Goal: Find specific page/section: Find specific page/section

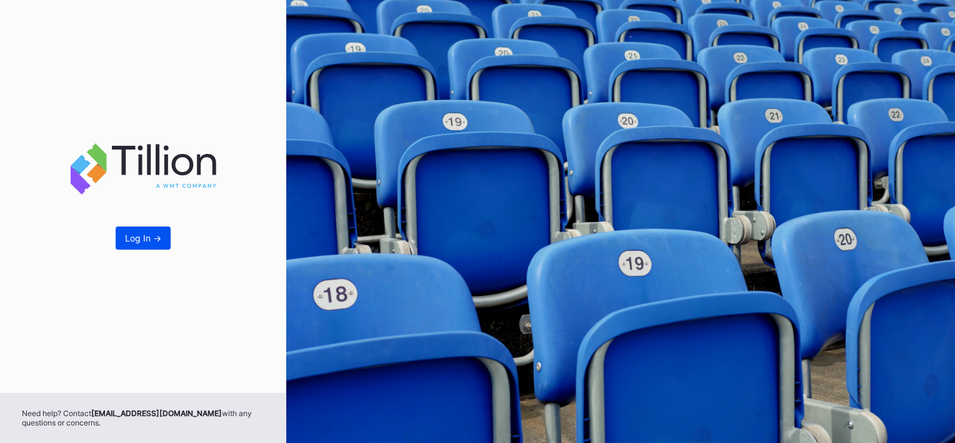
click at [153, 236] on div "Log In ->" at bounding box center [143, 238] width 36 height 11
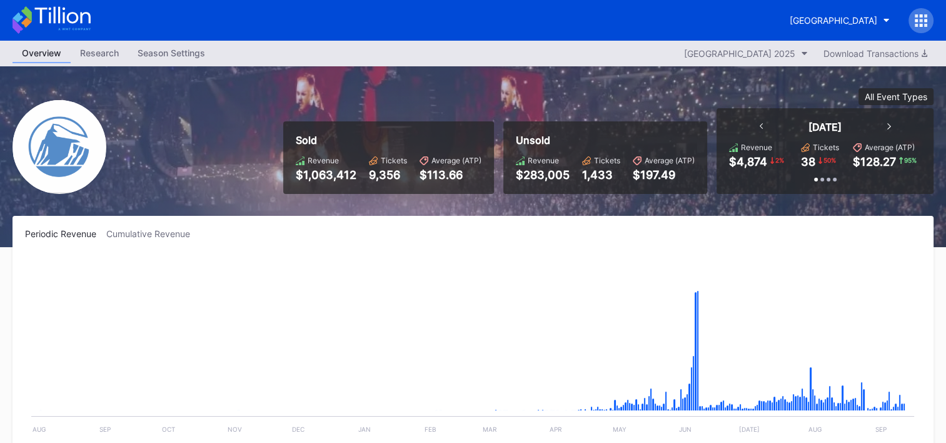
scroll to position [1707, 0]
click at [832, 19] on div "[GEOGRAPHIC_DATA]" at bounding box center [834, 20] width 88 height 11
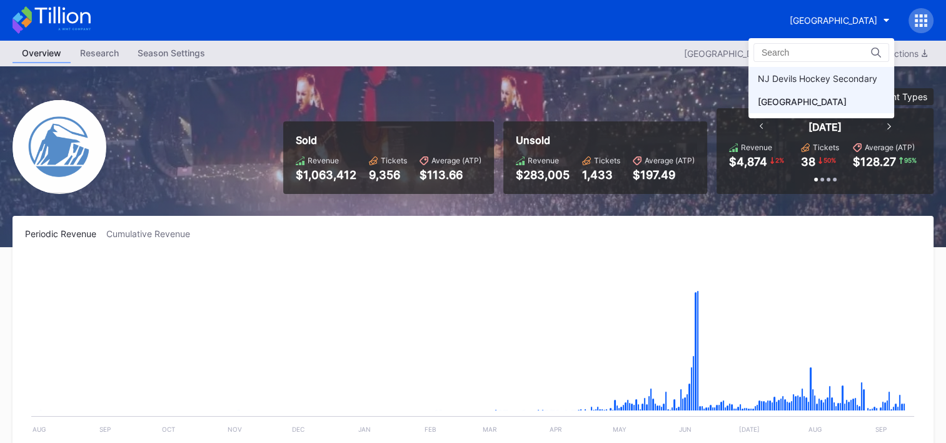
click at [793, 80] on div "NJ Devils Hockey Secondary" at bounding box center [817, 78] width 119 height 11
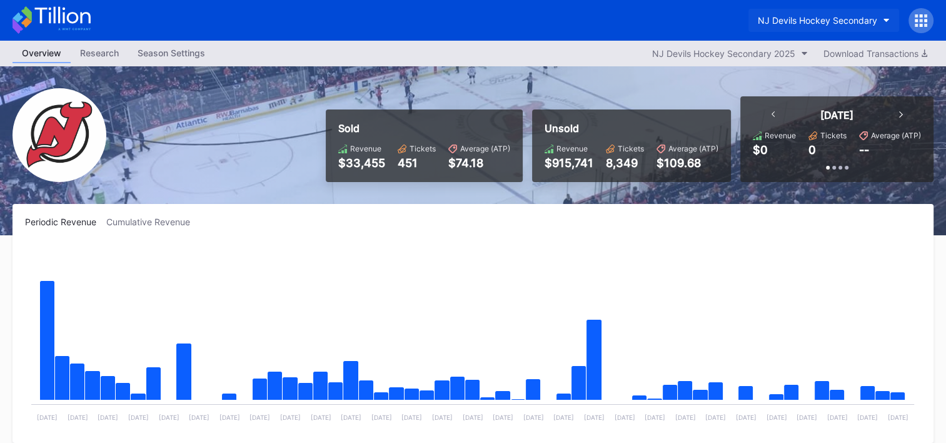
click at [863, 28] on button "NJ Devils Hockey Secondary" at bounding box center [823, 20] width 151 height 23
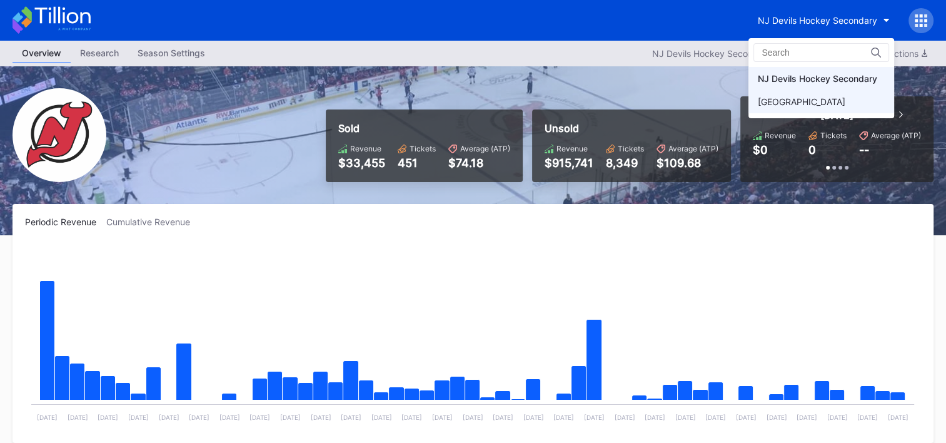
click at [810, 96] on div "[GEOGRAPHIC_DATA]" at bounding box center [802, 101] width 88 height 11
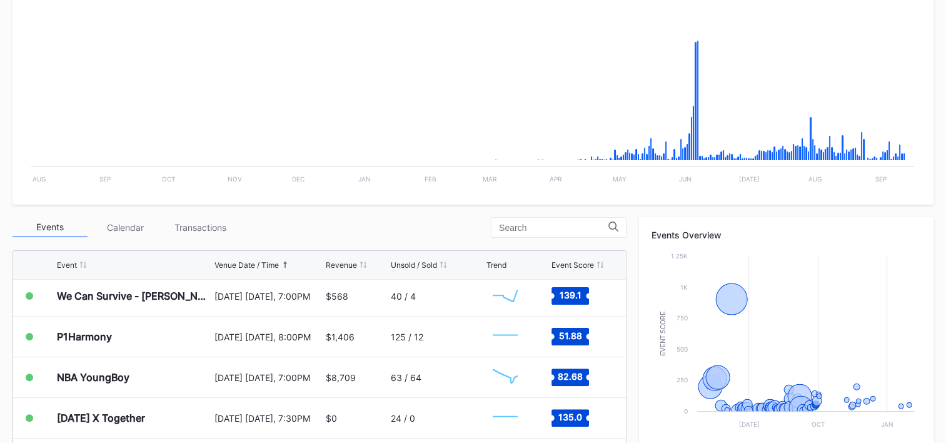
scroll to position [1895, 0]
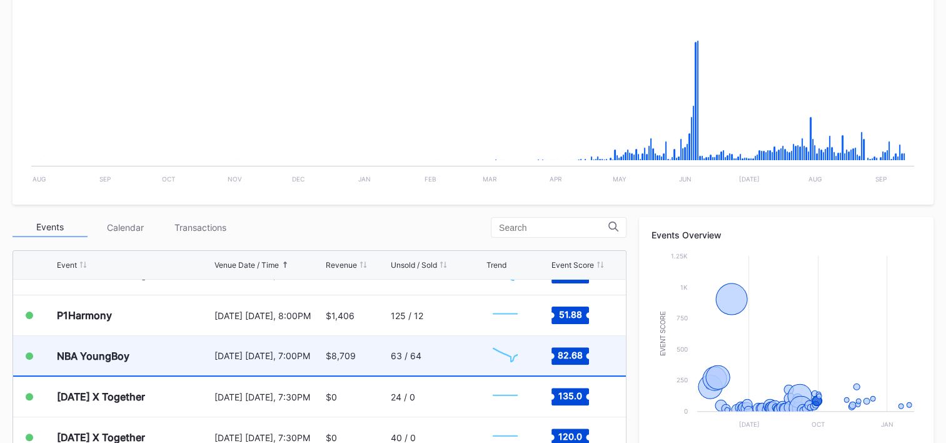
click at [450, 355] on div "63 / 64" at bounding box center [437, 355] width 93 height 39
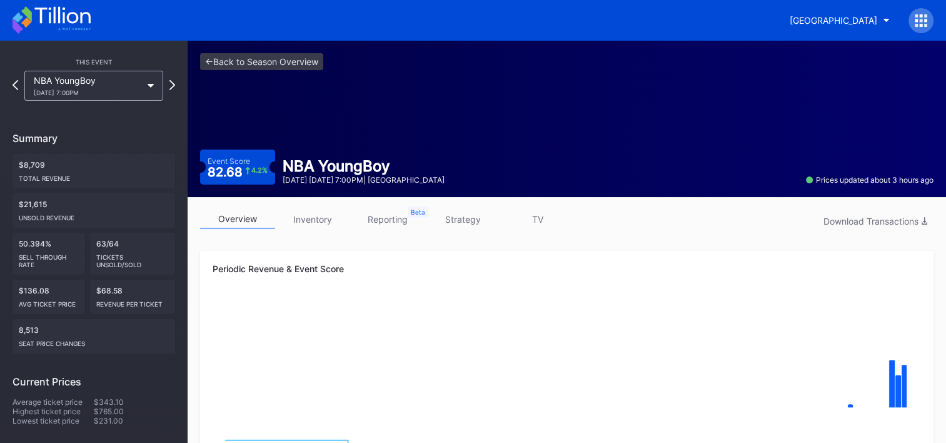
click at [461, 223] on link "strategy" at bounding box center [462, 218] width 75 height 19
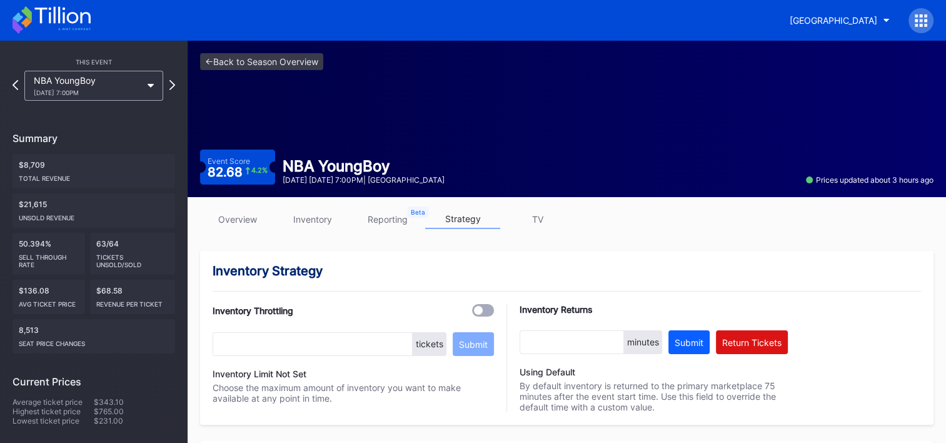
click at [252, 220] on link "overview" at bounding box center [237, 218] width 75 height 19
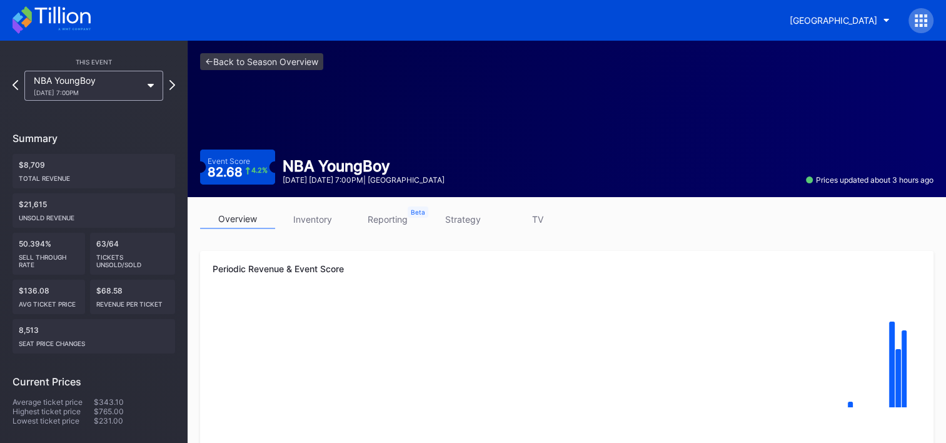
click at [79, 30] on icon at bounding box center [52, 20] width 78 height 28
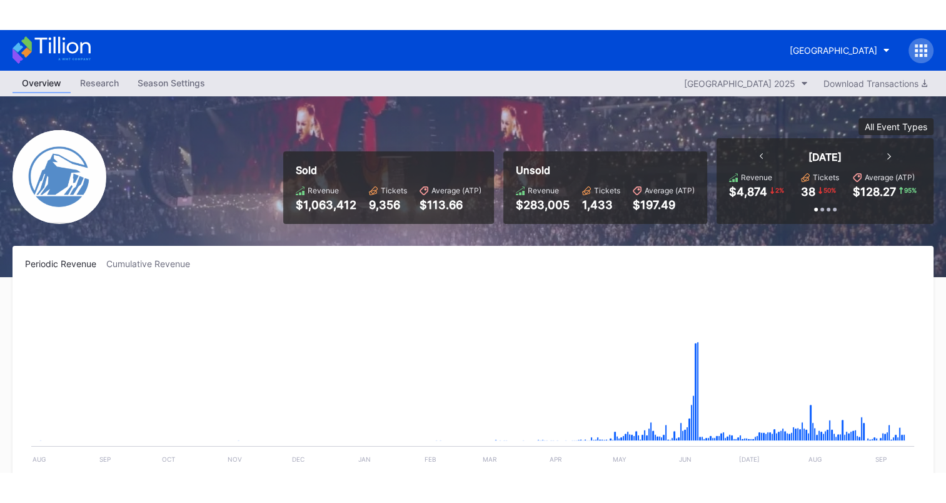
scroll to position [1707, 0]
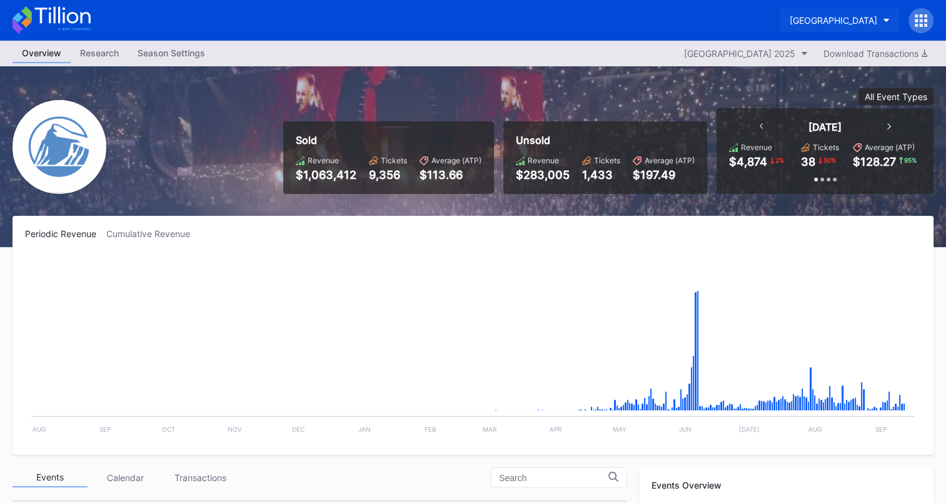
click at [853, 14] on button "[GEOGRAPHIC_DATA]" at bounding box center [839, 20] width 119 height 23
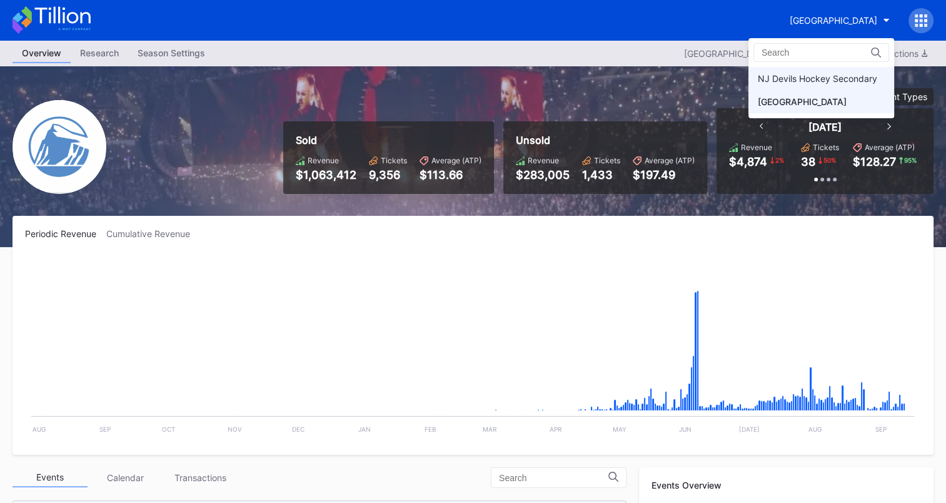
click at [789, 83] on div "NJ Devils Hockey Secondary" at bounding box center [817, 78] width 119 height 11
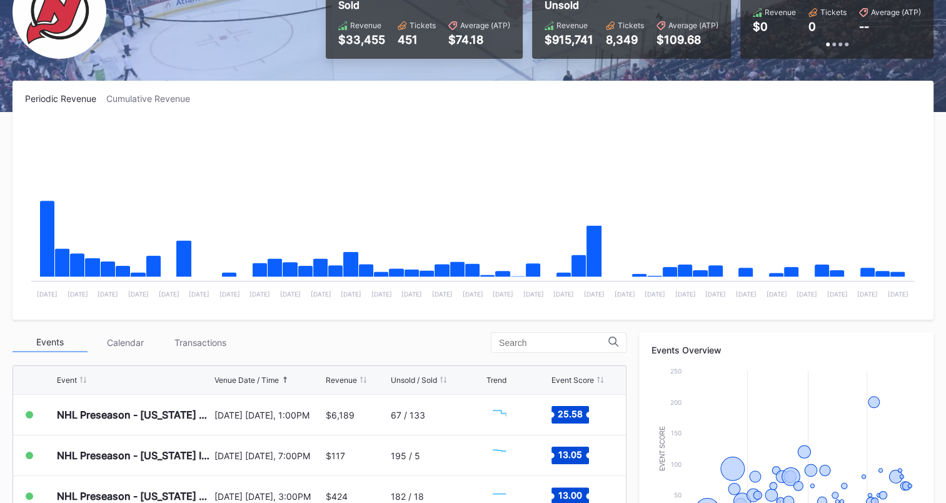
scroll to position [250, 0]
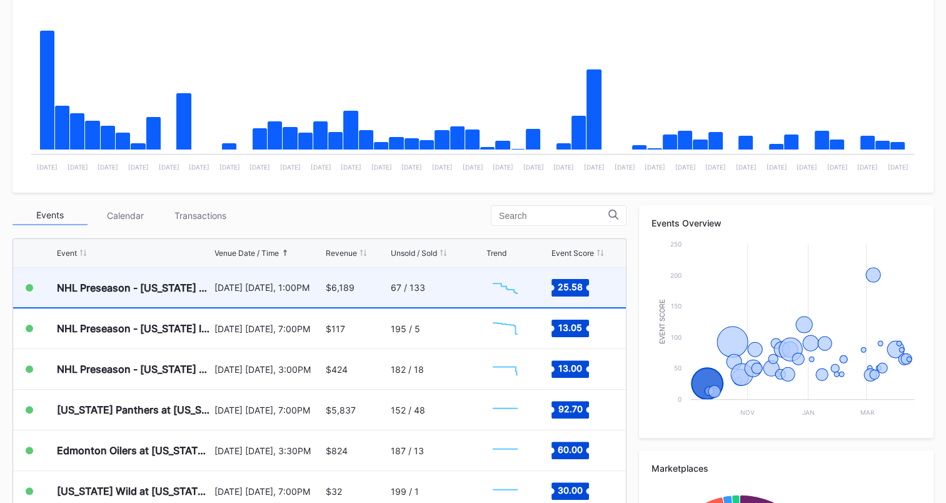
click at [440, 281] on div "67 / 133" at bounding box center [437, 287] width 93 height 39
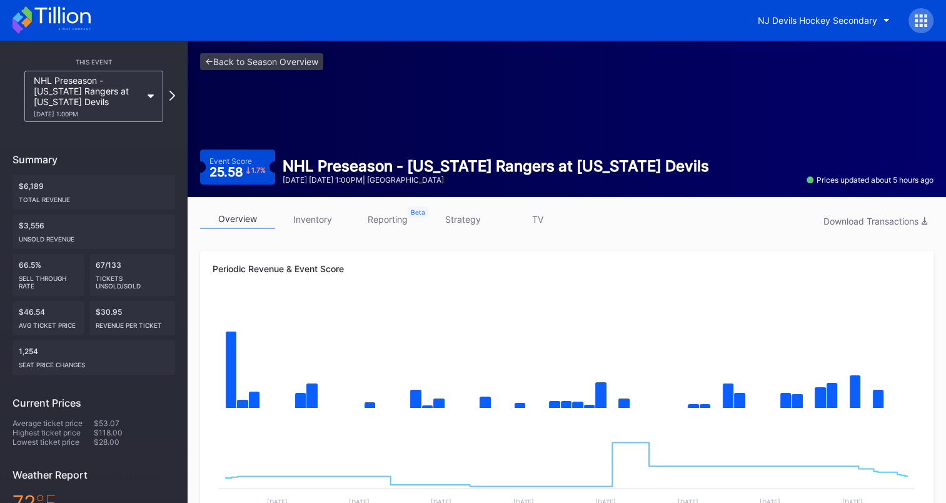
drag, startPoint x: 465, startPoint y: 219, endPoint x: 482, endPoint y: 218, distance: 16.9
click at [465, 219] on link "strategy" at bounding box center [462, 218] width 75 height 19
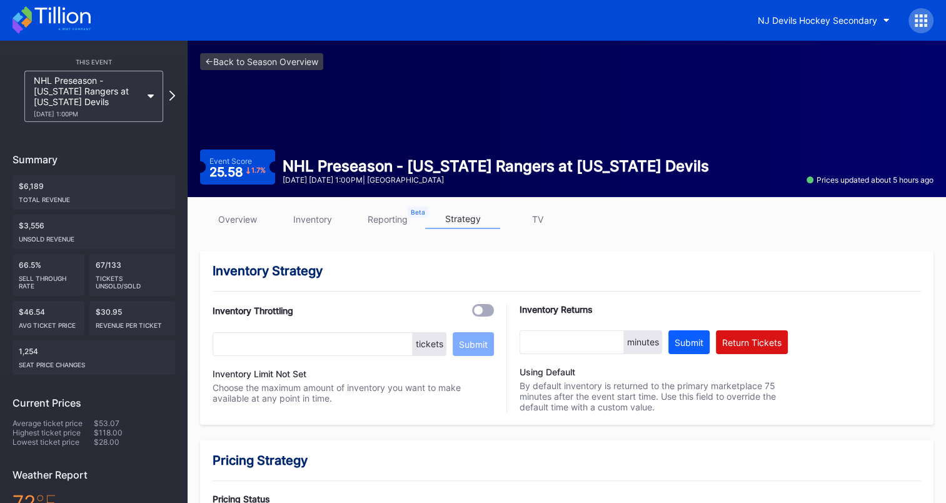
click at [243, 215] on link "overview" at bounding box center [237, 218] width 75 height 19
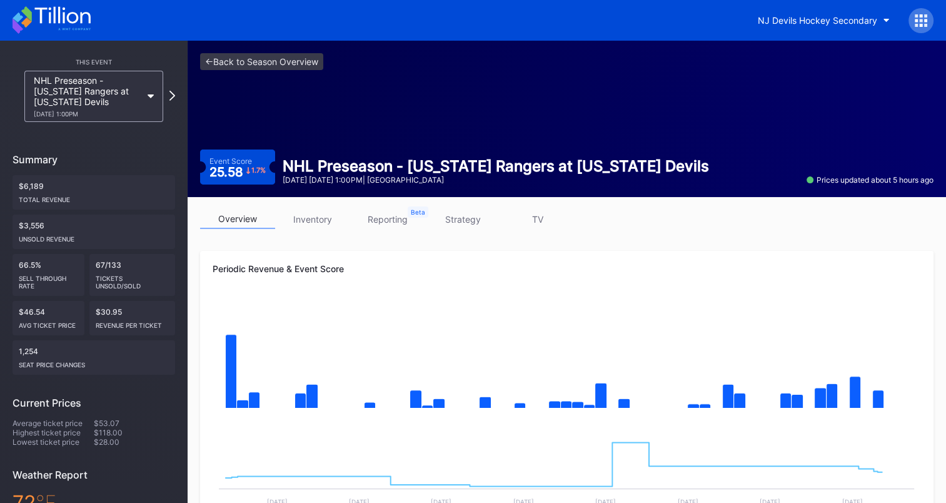
click at [318, 212] on link "inventory" at bounding box center [312, 218] width 75 height 19
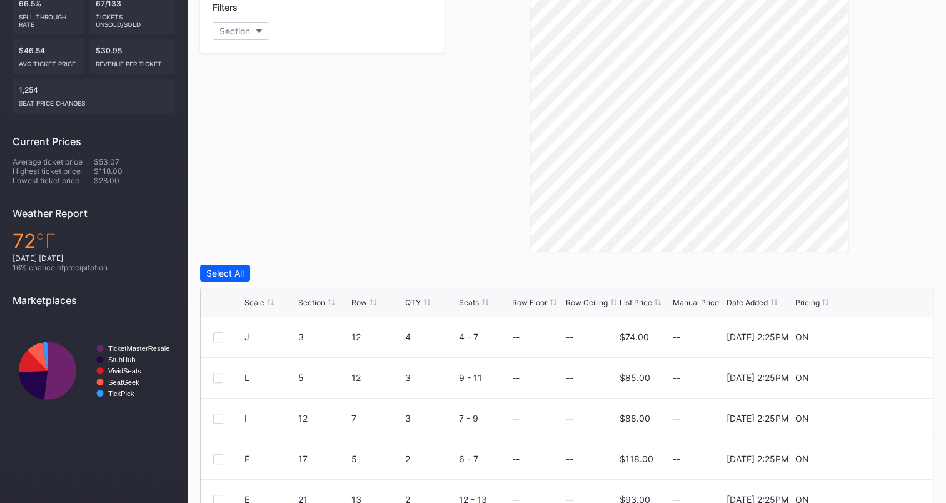
scroll to position [403, 0]
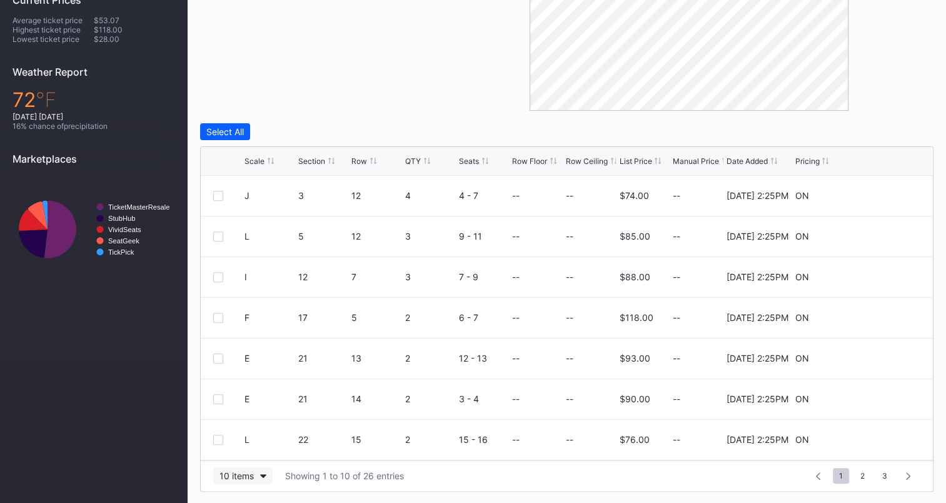
click at [255, 442] on button "10 items" at bounding box center [242, 475] width 59 height 17
click at [250, 442] on div "200 items" at bounding box center [243, 443] width 41 height 11
click at [408, 158] on div "QTY" at bounding box center [413, 160] width 16 height 9
click at [638, 159] on div "List Price" at bounding box center [635, 160] width 33 height 9
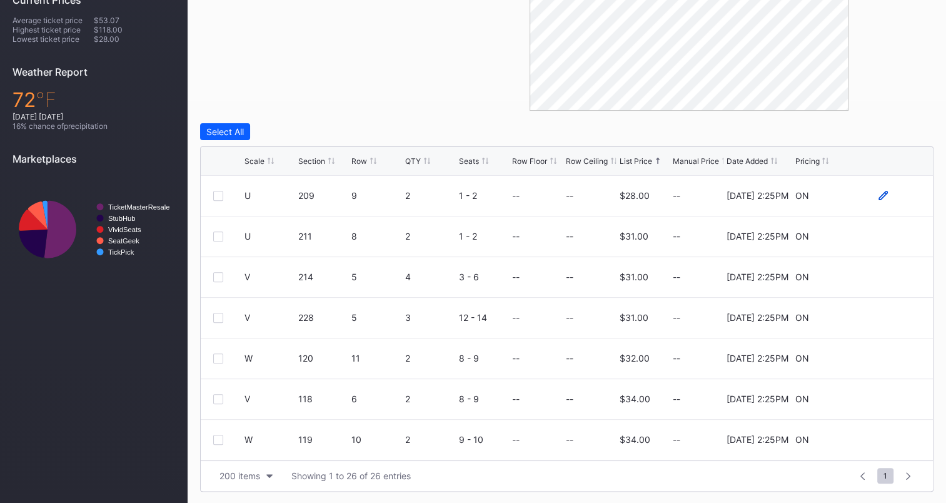
click at [878, 195] on icon at bounding box center [882, 195] width 9 height 9
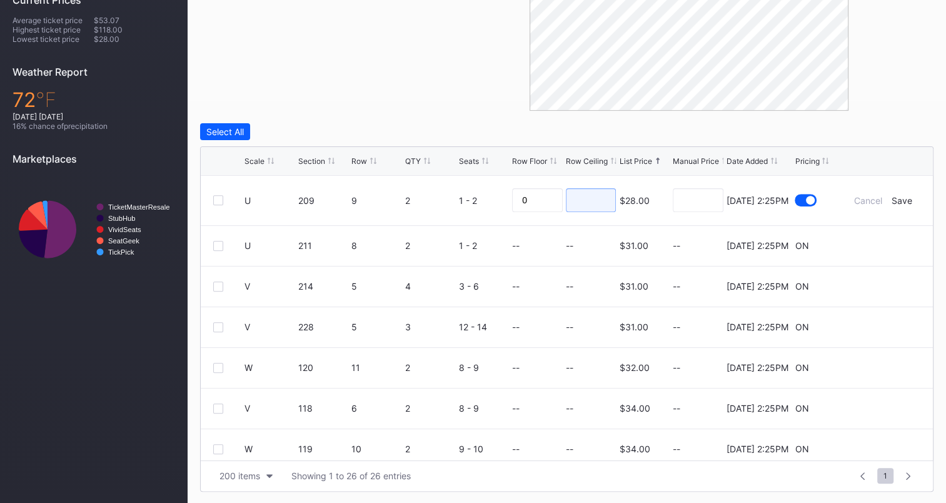
click at [583, 198] on input at bounding box center [591, 200] width 51 height 24
type input "22"
click at [892, 198] on div "Save" at bounding box center [902, 200] width 21 height 11
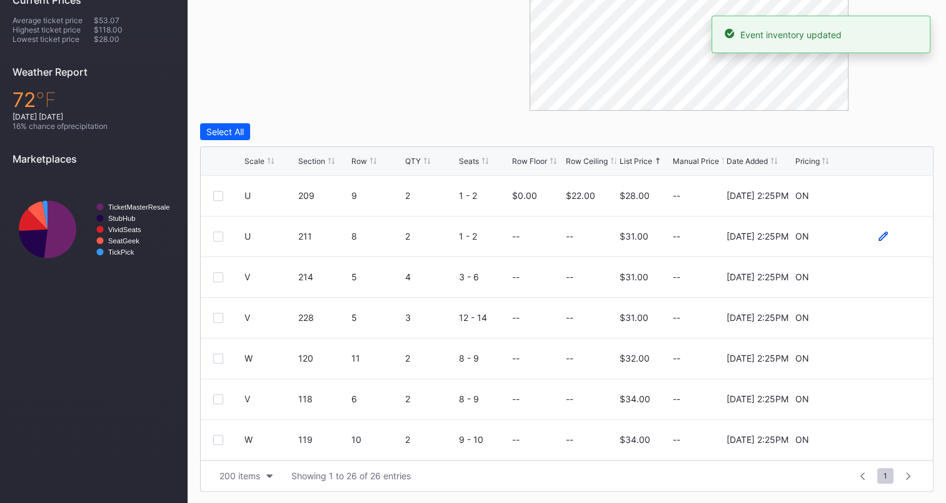
click at [878, 233] on icon at bounding box center [882, 235] width 9 height 9
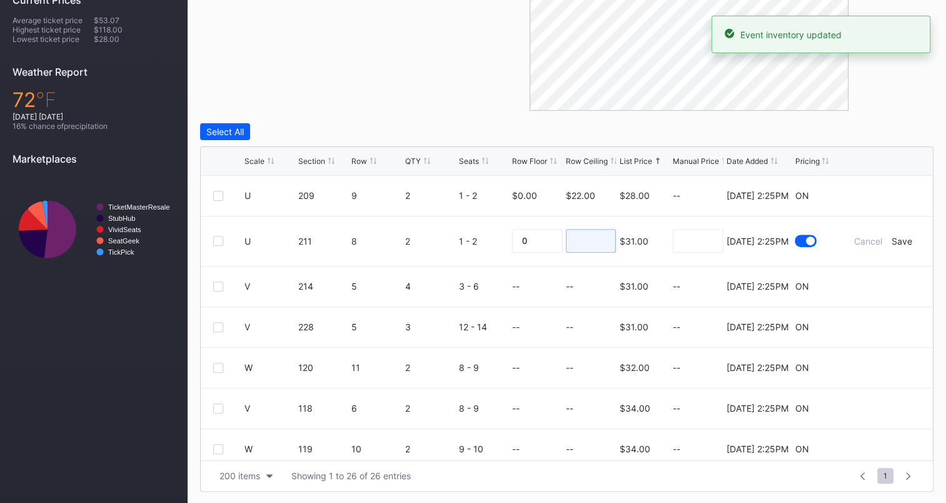
click at [588, 236] on input at bounding box center [591, 241] width 51 height 24
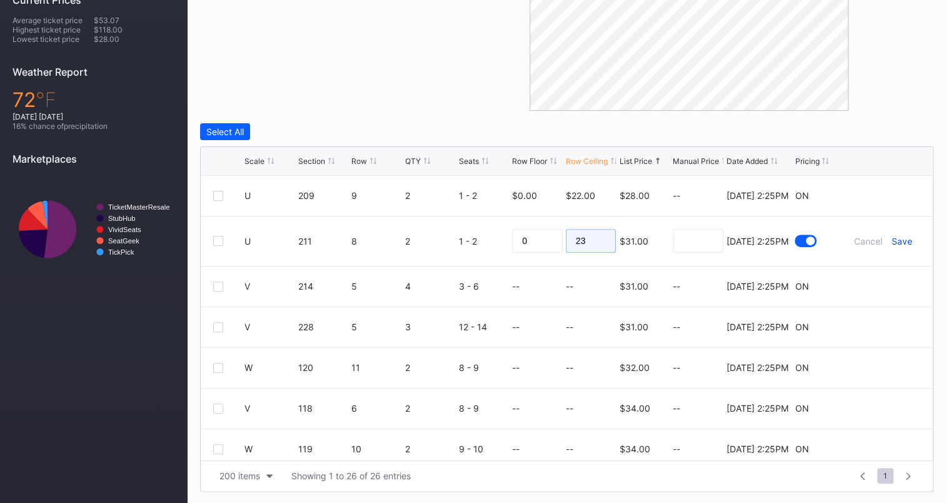
type input "23"
click at [893, 241] on div "Save" at bounding box center [902, 241] width 21 height 11
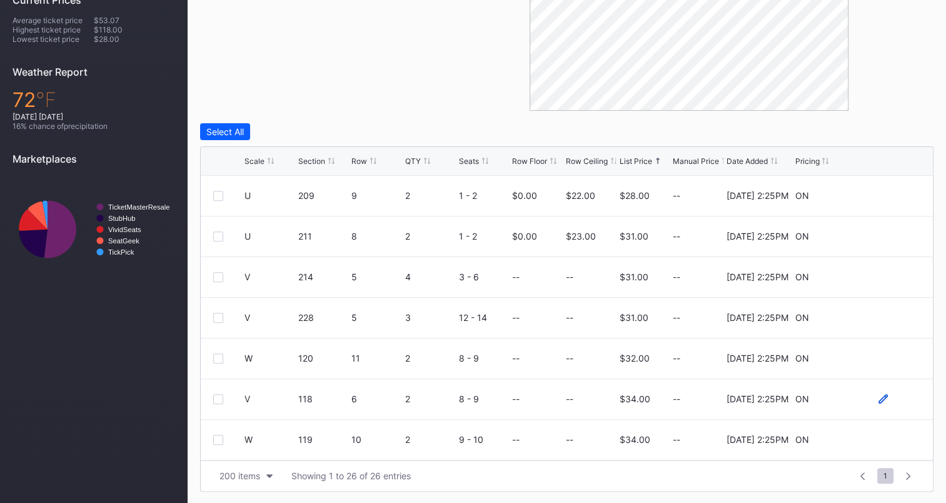
click at [878, 395] on icon at bounding box center [882, 398] width 9 height 9
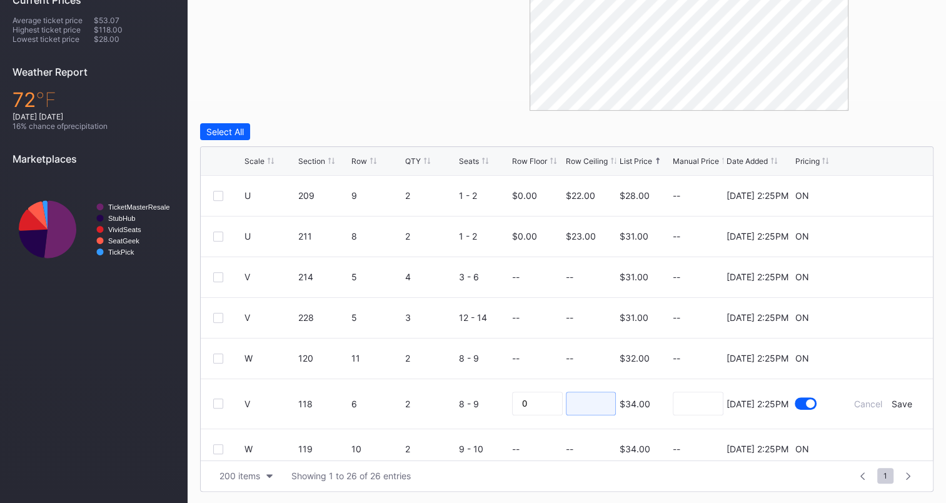
click at [603, 397] on input at bounding box center [591, 403] width 51 height 24
type input "28"
click at [892, 398] on div "Save" at bounding box center [902, 403] width 21 height 11
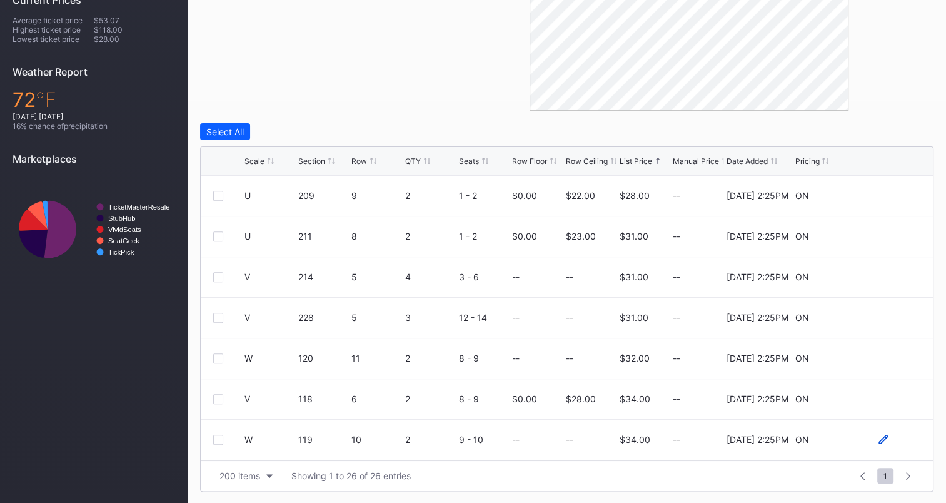
click at [878, 435] on icon at bounding box center [882, 439] width 9 height 9
click at [580, 436] on input at bounding box center [591, 444] width 51 height 24
type input "27"
click at [892, 442] on div "Save" at bounding box center [902, 444] width 21 height 11
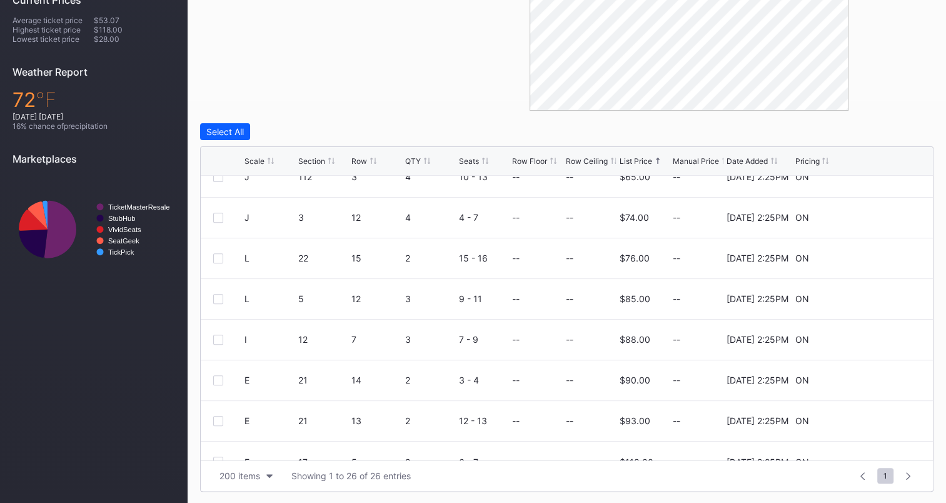
scroll to position [772, 0]
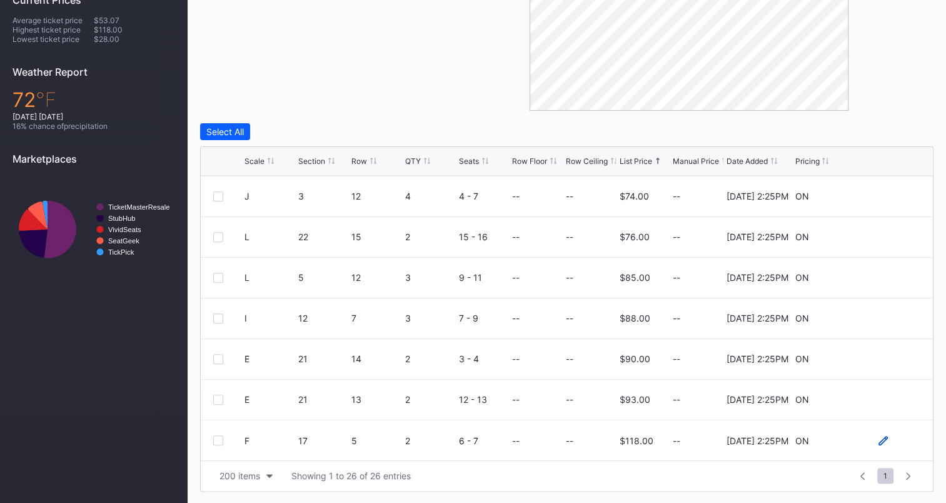
click at [878, 438] on icon at bounding box center [882, 440] width 9 height 9
click at [595, 442] on input at bounding box center [591, 445] width 51 height 24
type input "99"
click at [897, 442] on div "Save" at bounding box center [902, 445] width 21 height 11
click at [878, 398] on icon at bounding box center [882, 399] width 9 height 9
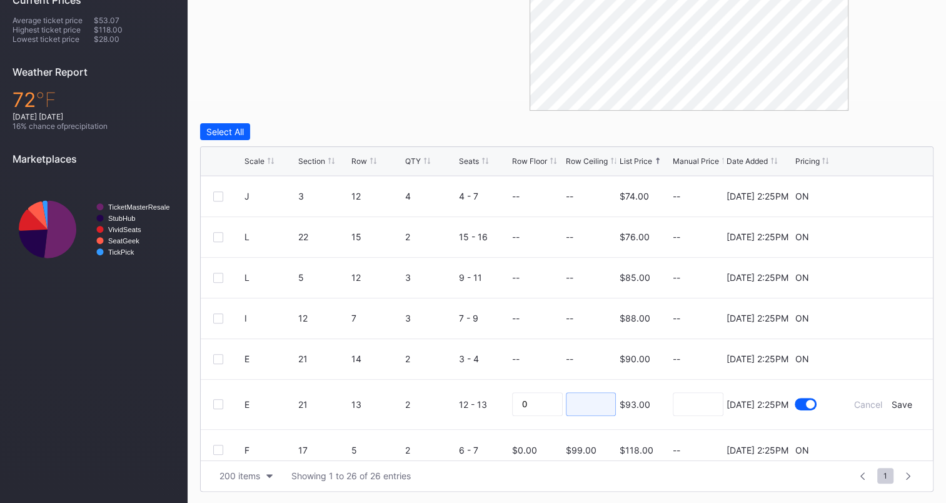
click at [595, 399] on input at bounding box center [591, 404] width 51 height 24
type input "2"
type input "82"
click at [893, 399] on div "Save" at bounding box center [902, 404] width 21 height 11
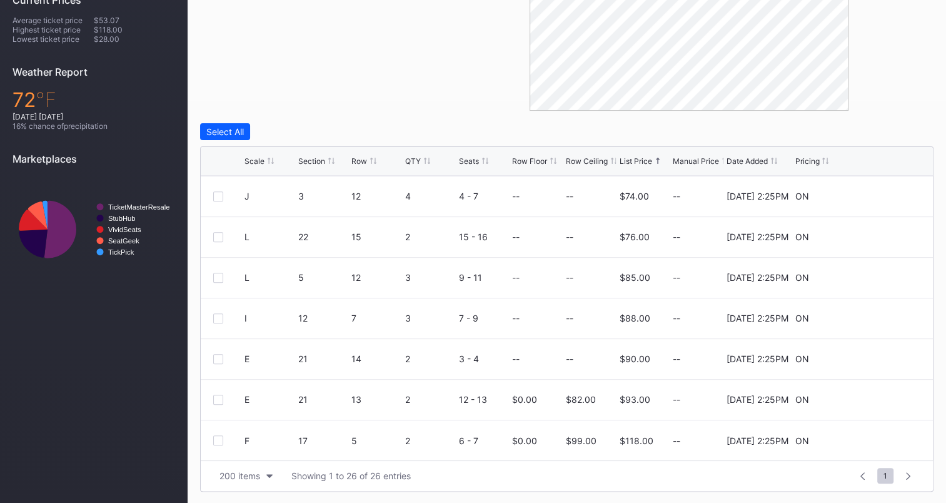
scroll to position [0, 0]
click at [587, 158] on div "Row Ceiling" at bounding box center [587, 160] width 42 height 9
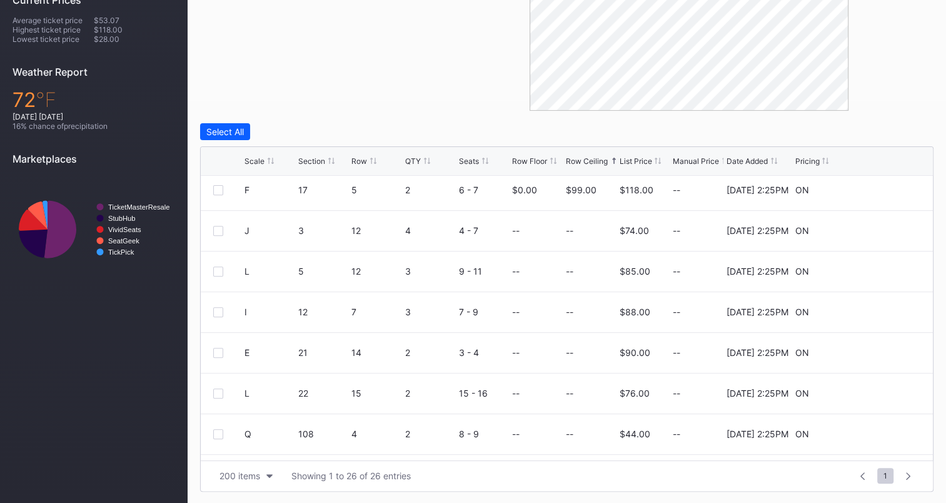
scroll to position [200, 0]
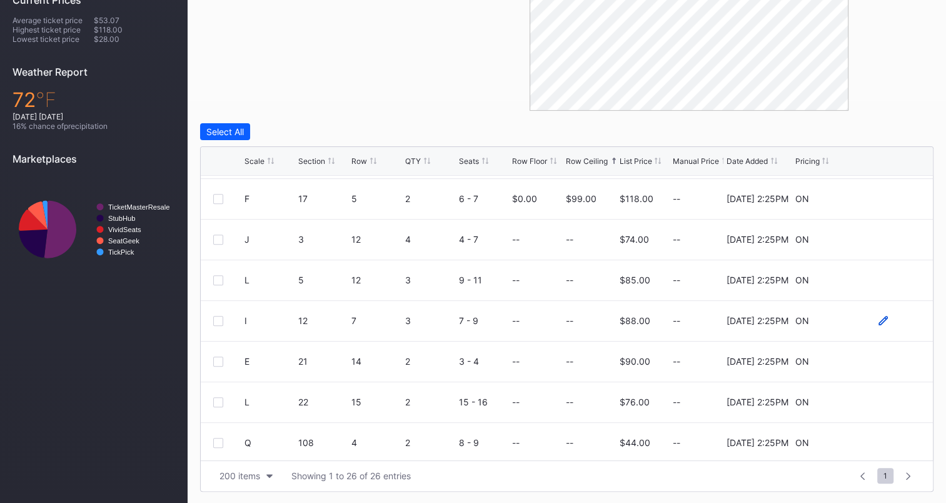
click at [878, 319] on icon at bounding box center [882, 320] width 9 height 9
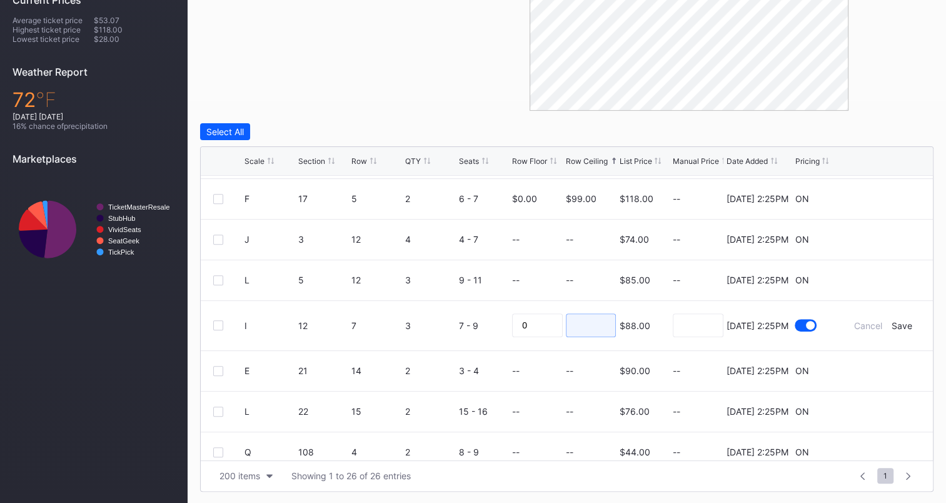
click at [581, 321] on input at bounding box center [591, 325] width 51 height 24
type input "77"
click at [893, 320] on div "Save" at bounding box center [902, 325] width 21 height 11
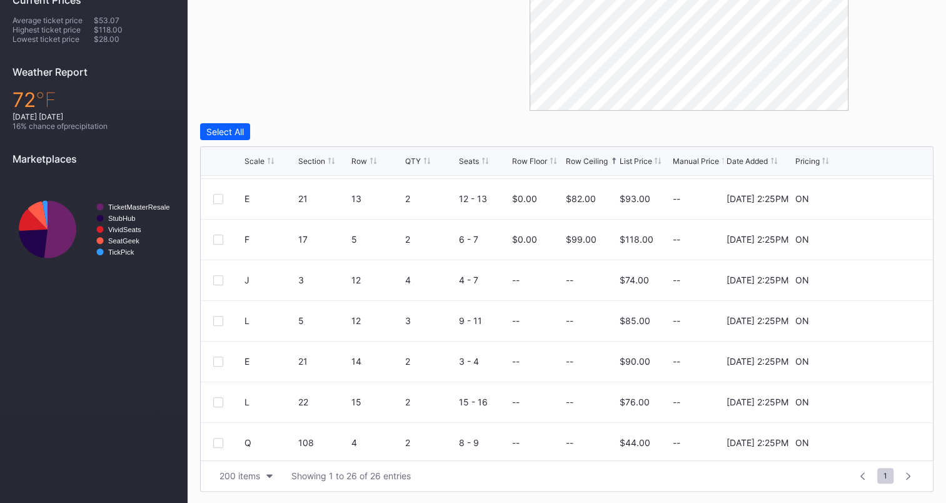
scroll to position [0, 0]
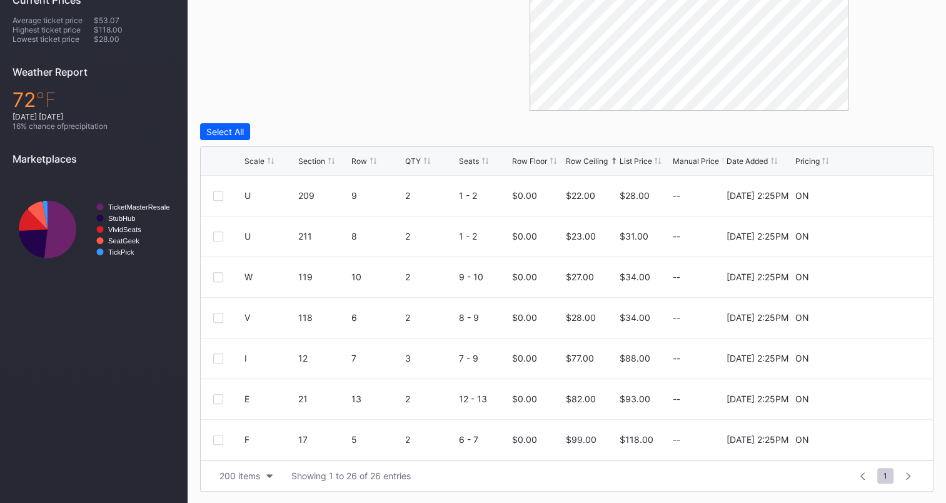
click at [588, 162] on div "Row Ceiling" at bounding box center [587, 160] width 42 height 9
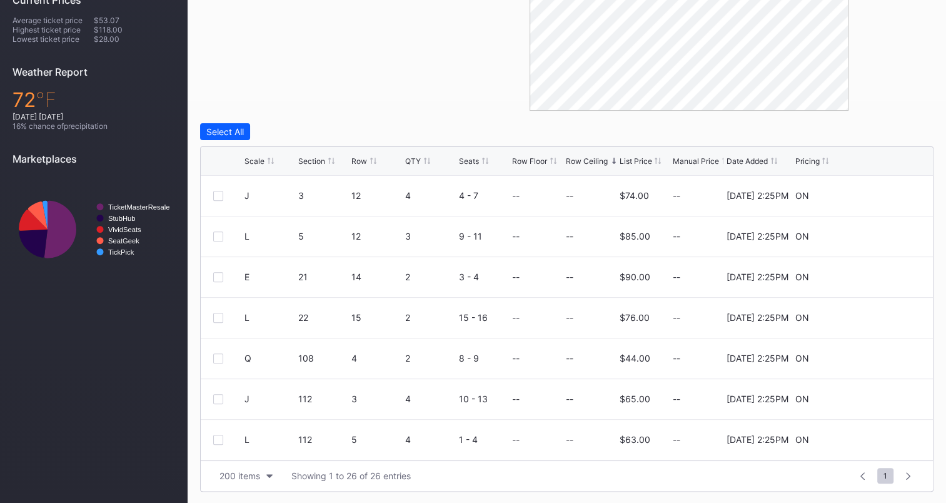
click at [588, 162] on div "Row Ceiling" at bounding box center [587, 160] width 42 height 9
click at [586, 157] on div "Row Ceiling" at bounding box center [587, 160] width 42 height 9
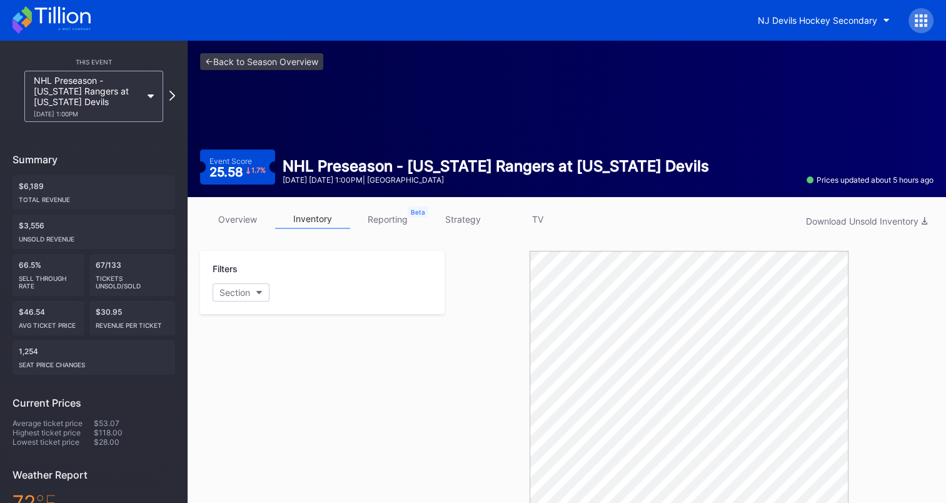
click at [56, 11] on icon at bounding box center [52, 20] width 78 height 28
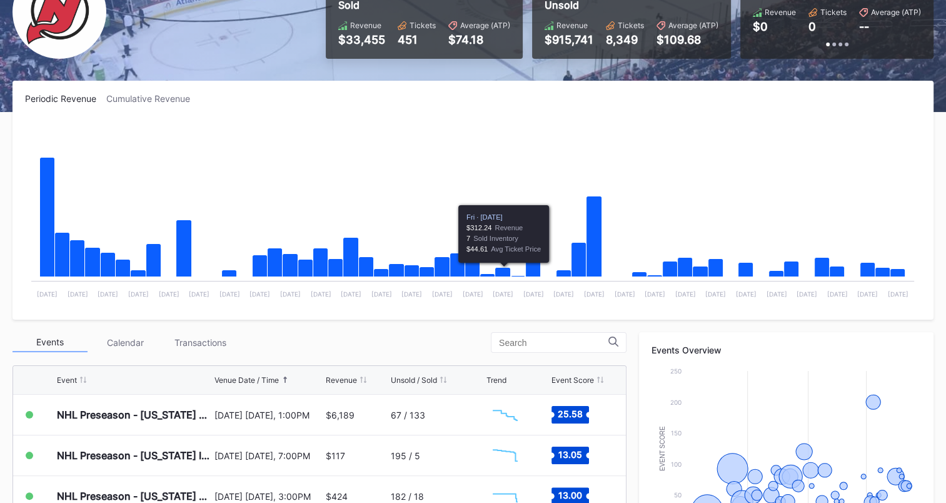
scroll to position [250, 0]
